Goal: Task Accomplishment & Management: Use online tool/utility

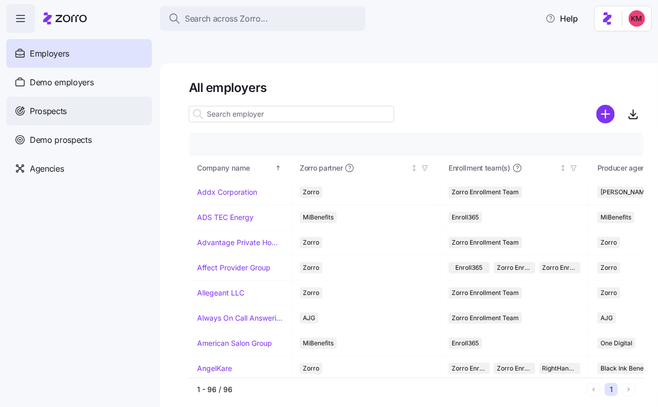
click at [64, 108] on span "Prospects" at bounding box center [48, 111] width 37 height 13
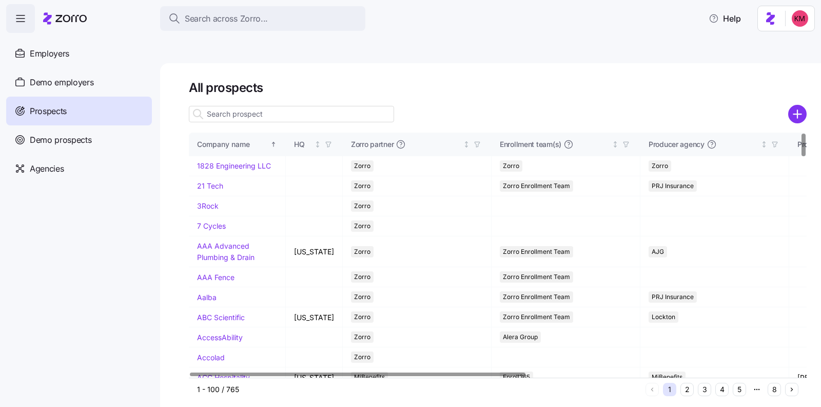
click at [264, 106] on input at bounding box center [291, 114] width 205 height 16
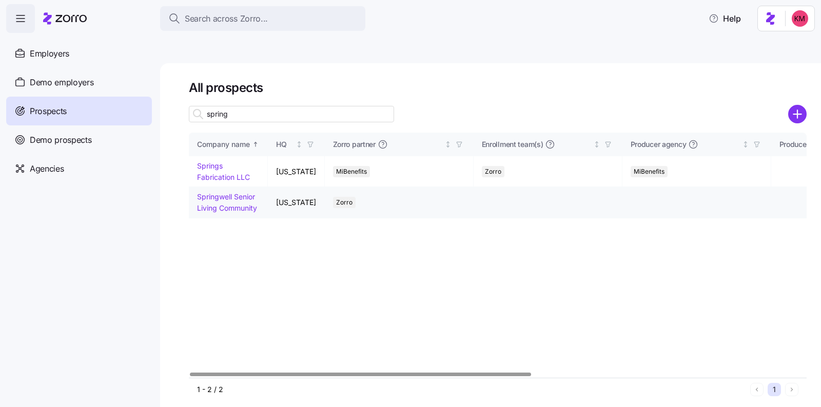
type input "spring"
click at [232, 192] on link "Springwell Senior Living Community" at bounding box center [227, 202] width 60 height 20
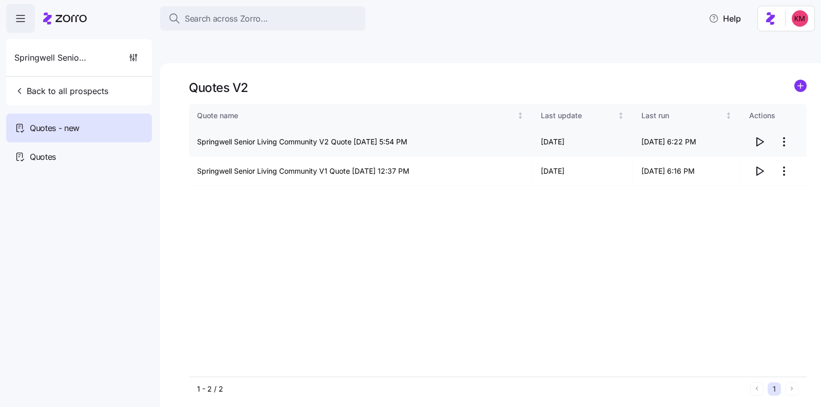
click at [526, 136] on icon "button" at bounding box center [760, 142] width 12 height 12
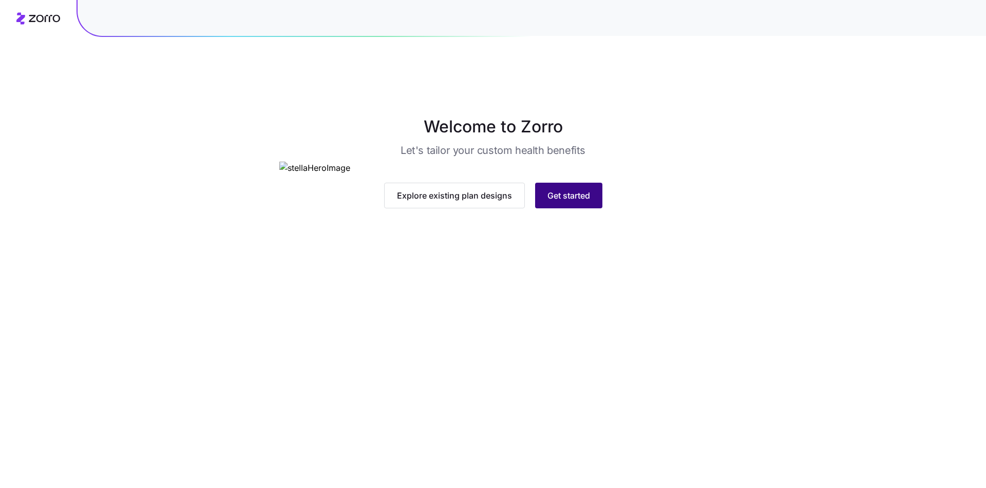
click at [596, 208] on button "Get started" at bounding box center [568, 196] width 67 height 26
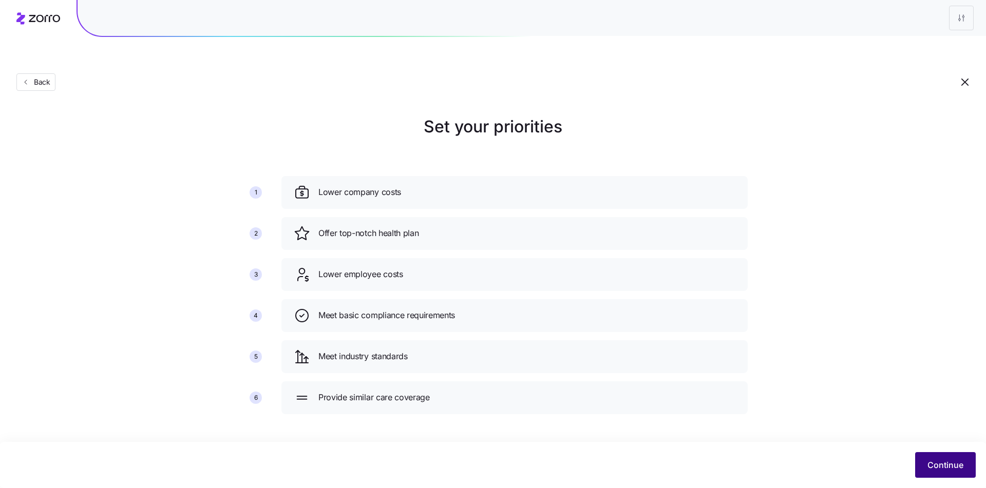
click at [944, 462] on span "Continue" at bounding box center [945, 465] width 36 height 12
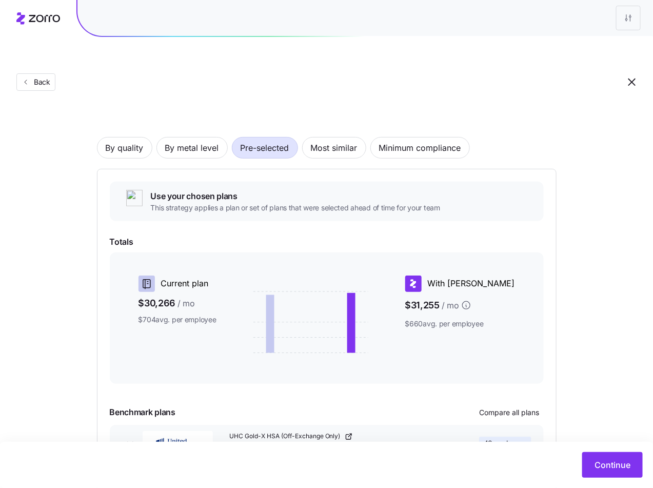
scroll to position [91, 0]
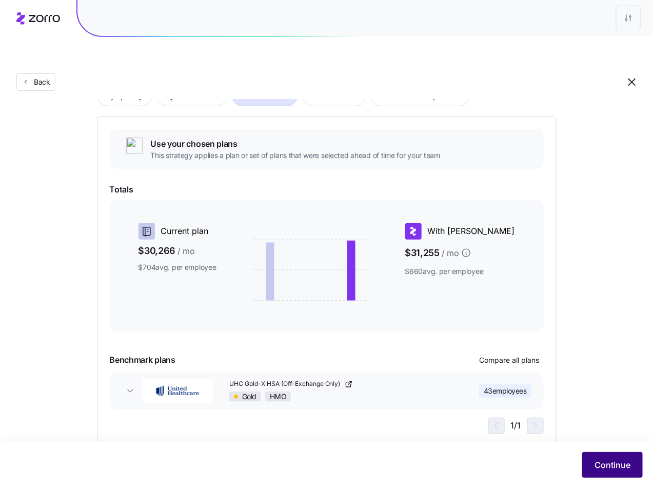
click at [604, 462] on span "Continue" at bounding box center [613, 465] width 36 height 12
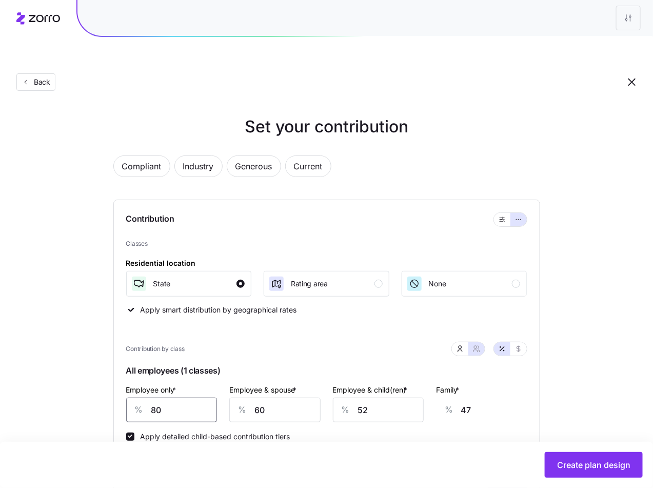
click at [182, 398] on input "80" at bounding box center [171, 410] width 91 height 25
type input "7"
type input "76"
type input "79"
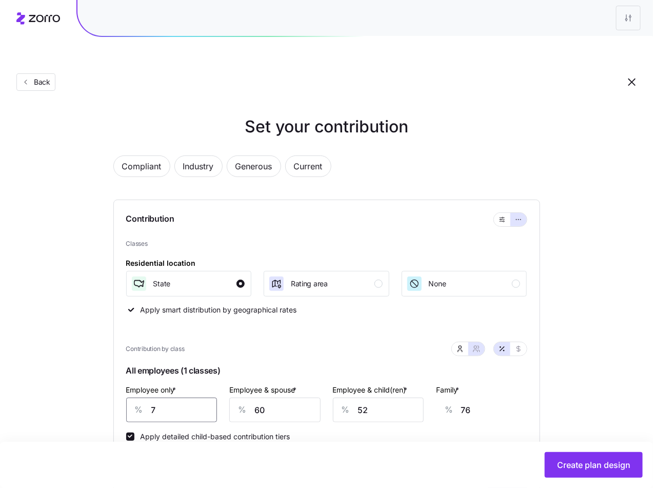
type input "48"
type input "79"
type input "4"
type input "47"
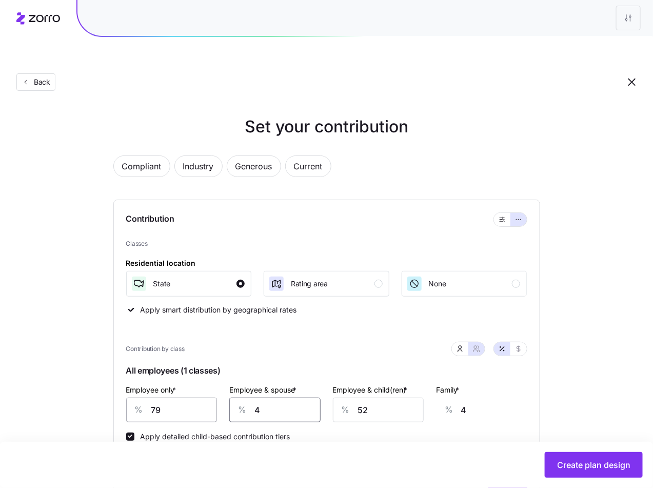
type input "38"
type input "47"
type input "4"
type input "8"
type input "41"
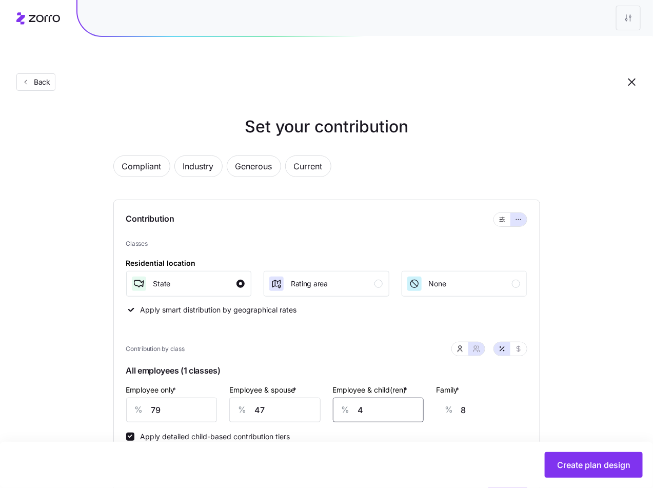
type input "31"
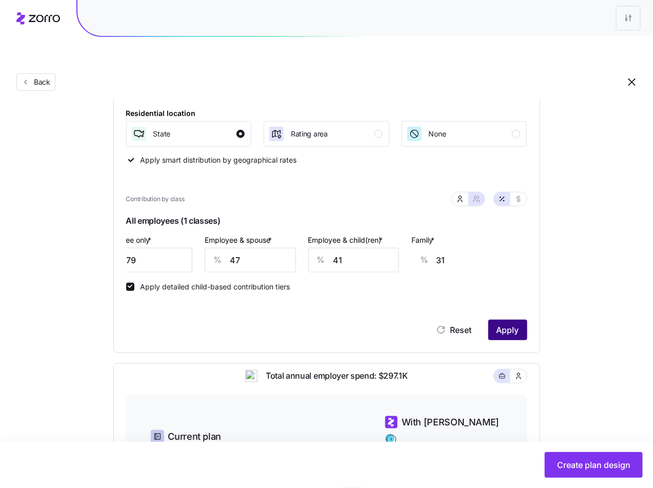
click at [506, 324] on span "Apply" at bounding box center [508, 330] width 23 height 12
type input "52"
type input "37"
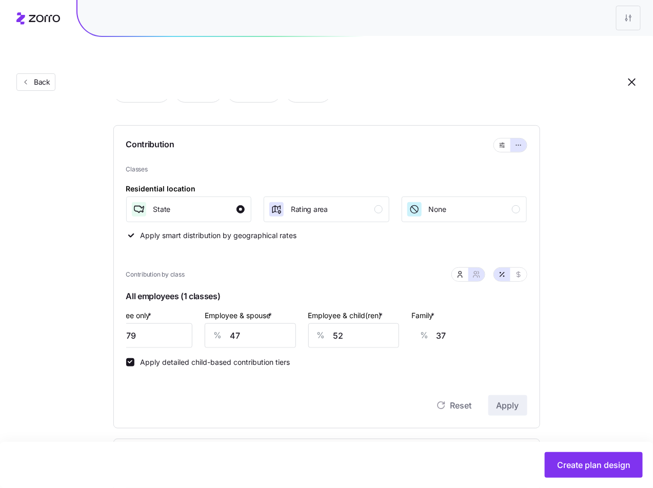
scroll to position [100, 0]
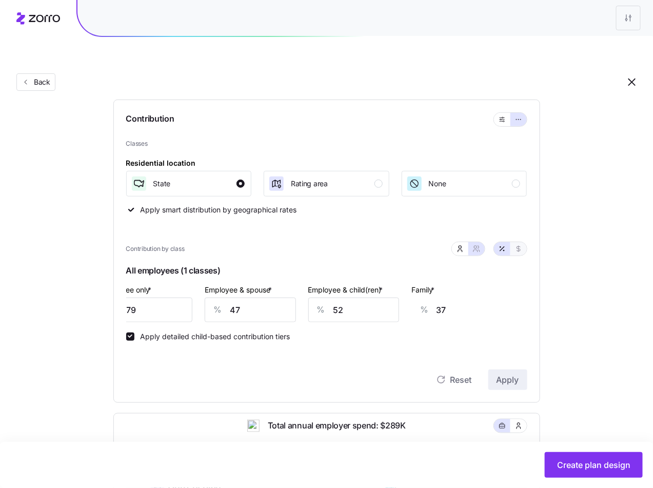
click at [517, 245] on span "button" at bounding box center [519, 249] width 8 height 8
type input "549"
type input "653"
type input "549"
type input "653"
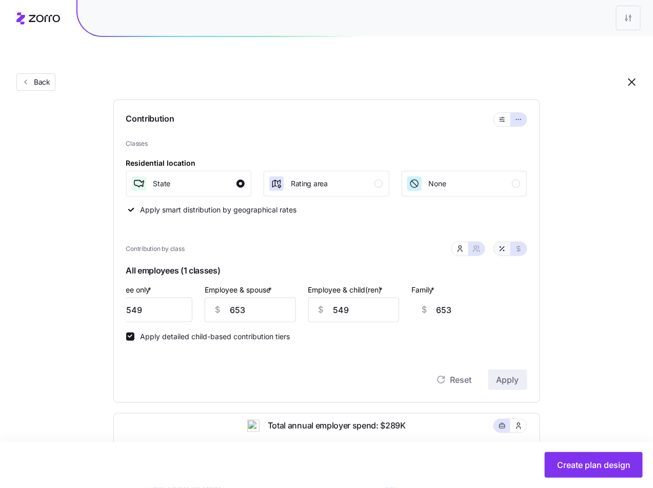
click at [502, 245] on icon "button" at bounding box center [502, 249] width 8 height 8
type input "79"
type input "47"
type input "52"
type input "37"
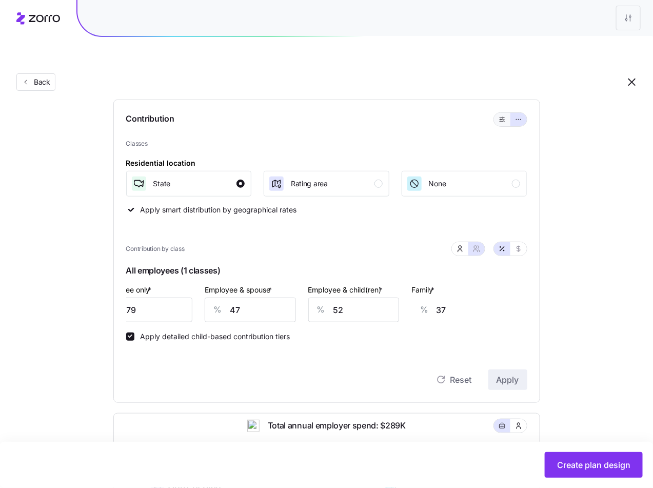
click at [505, 113] on icon "button" at bounding box center [502, 119] width 7 height 12
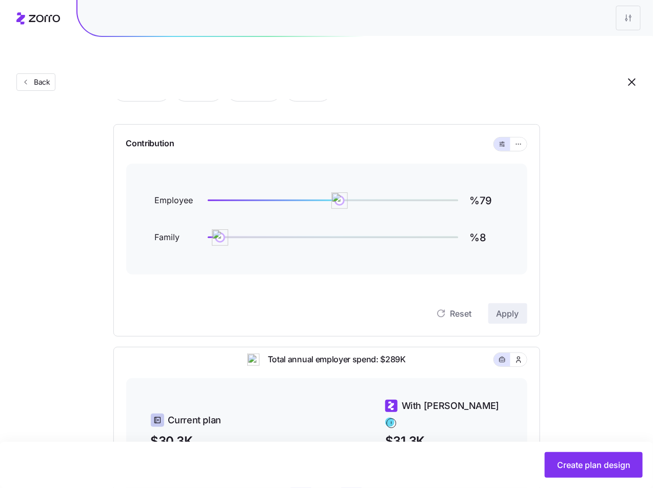
scroll to position [73, 0]
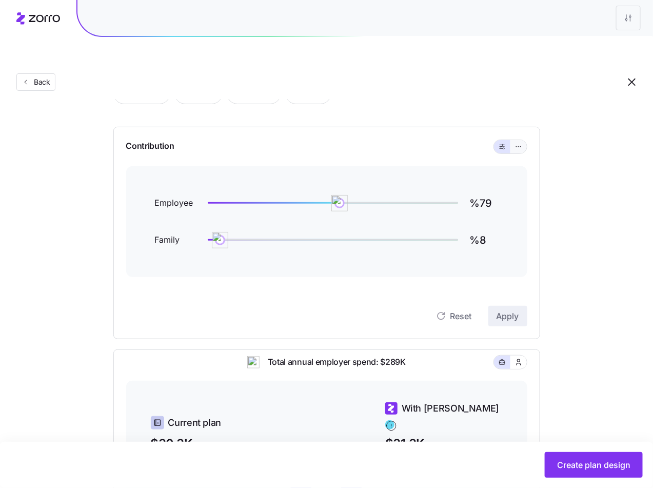
click at [522, 141] on icon "button" at bounding box center [518, 147] width 7 height 12
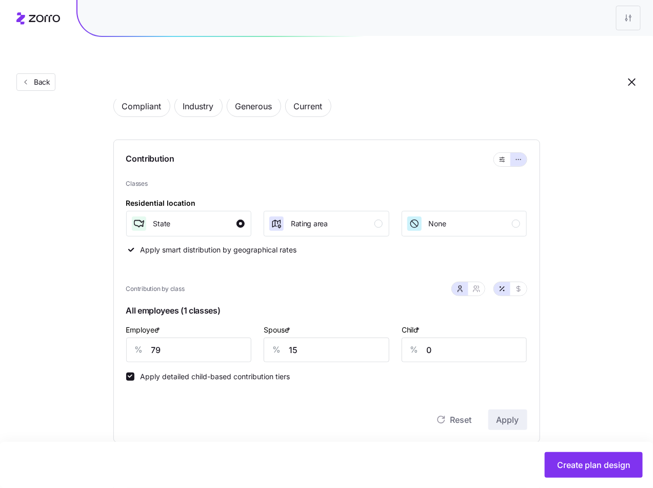
scroll to position [45, 0]
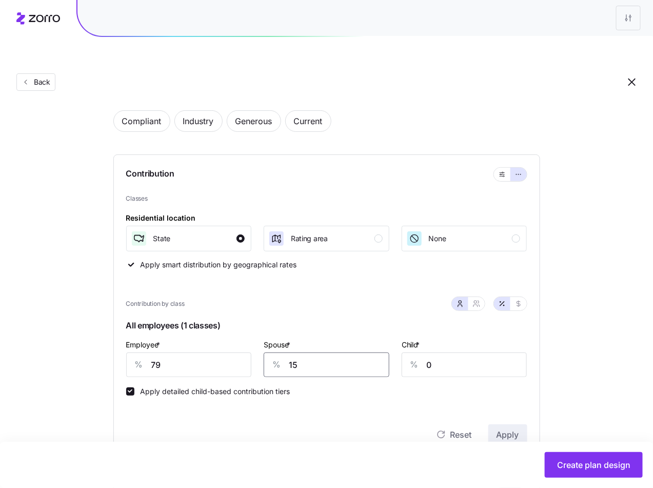
click at [318, 353] on input "15" at bounding box center [327, 365] width 126 height 25
type input "46"
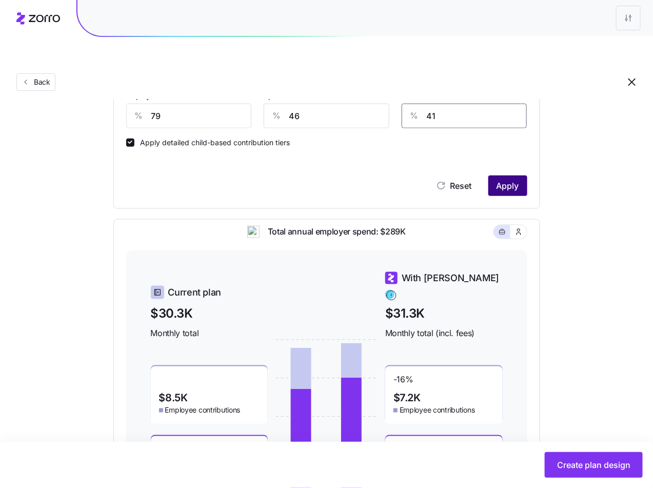
type input "41"
click at [510, 180] on span "Apply" at bounding box center [508, 186] width 23 height 12
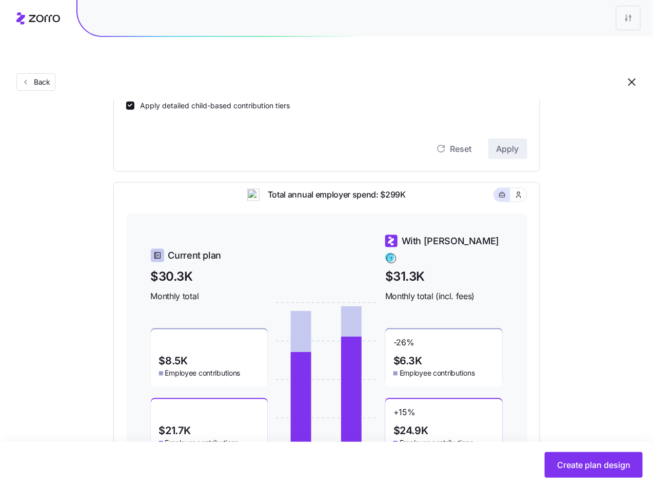
scroll to position [369, 0]
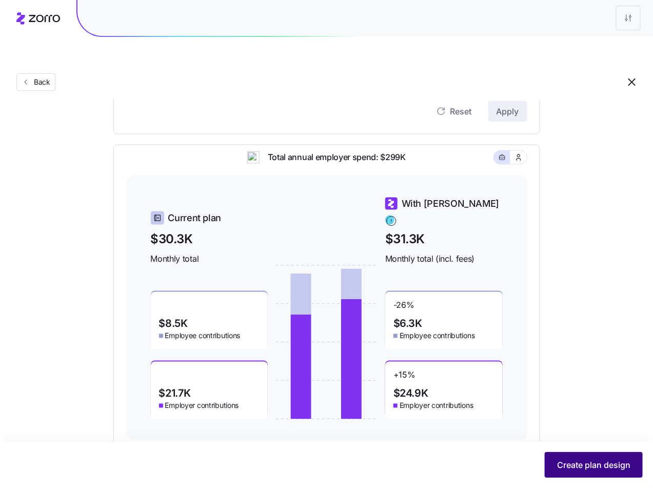
click at [610, 474] on button "Create plan design" at bounding box center [594, 465] width 98 height 26
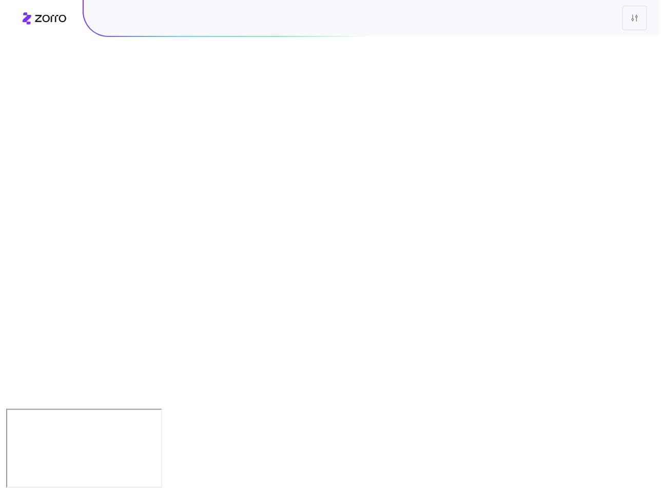
scroll to position [0, 0]
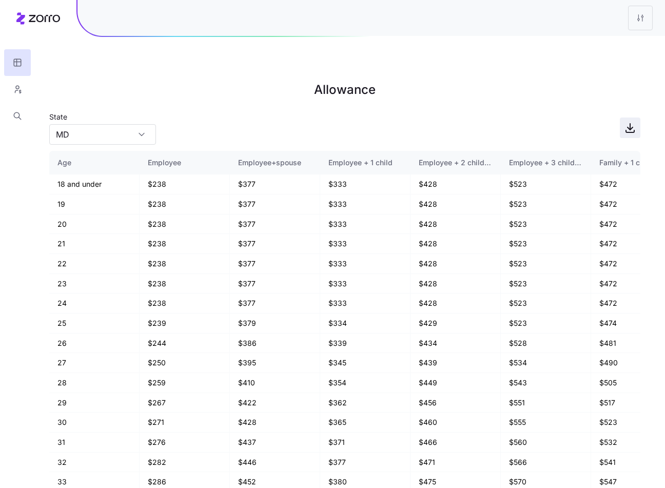
click at [638, 118] on span "button" at bounding box center [631, 128] width 20 height 20
click at [16, 83] on button "button" at bounding box center [17, 89] width 27 height 27
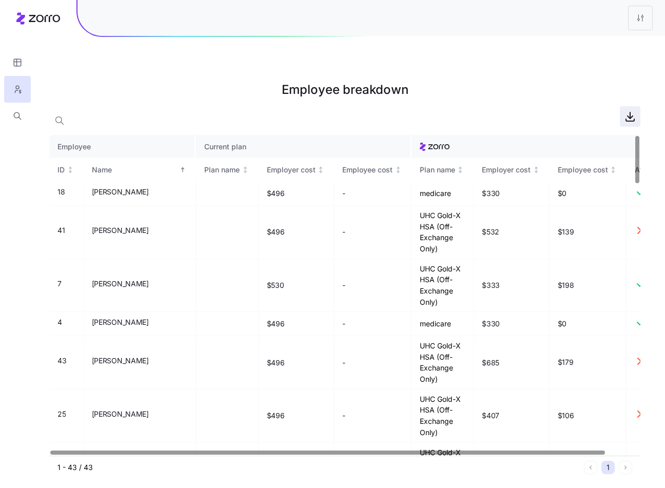
click at [629, 110] on icon "button" at bounding box center [630, 116] width 12 height 12
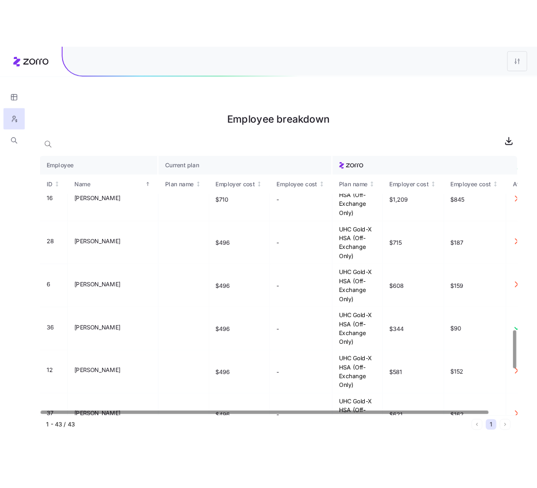
scroll to position [1556, 0]
